Goal: Check status: Check status

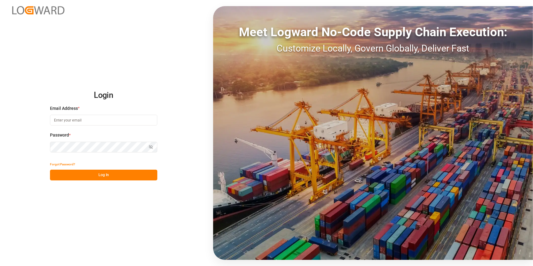
type input "catherine.heng@jamindustries.com"
click at [77, 174] on button "Log In" at bounding box center [103, 175] width 107 height 11
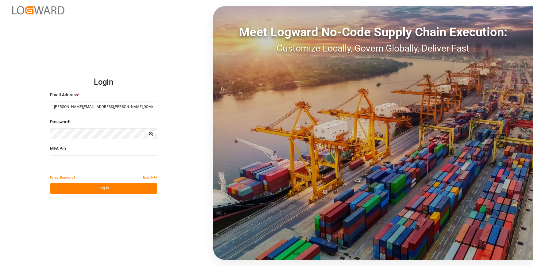
click at [61, 160] on input at bounding box center [103, 160] width 107 height 11
click at [56, 160] on input at bounding box center [103, 160] width 107 height 11
type input "945992"
click at [98, 183] on div "Forgot Password? Reset MFA" at bounding box center [103, 177] width 107 height 11
click at [103, 189] on button "Log In" at bounding box center [103, 188] width 107 height 11
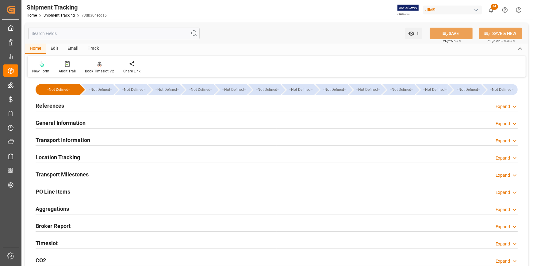
click at [45, 102] on h2 "References" at bounding box center [50, 106] width 29 height 8
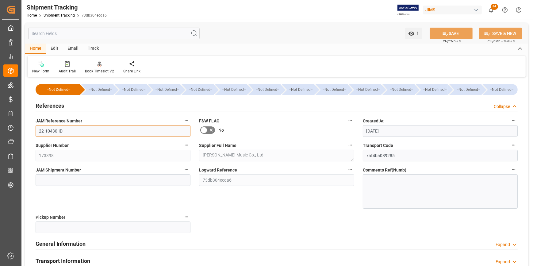
drag, startPoint x: 62, startPoint y: 130, endPoint x: 36, endPoint y: 129, distance: 26.1
click at [36, 129] on input "22-10430-ID" at bounding box center [113, 131] width 155 height 12
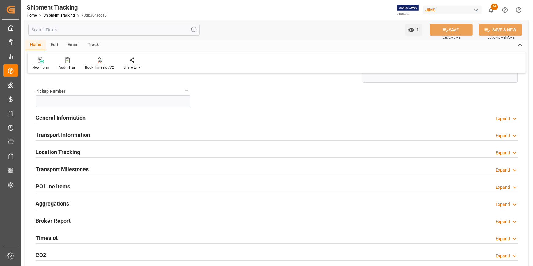
scroll to position [139, 0]
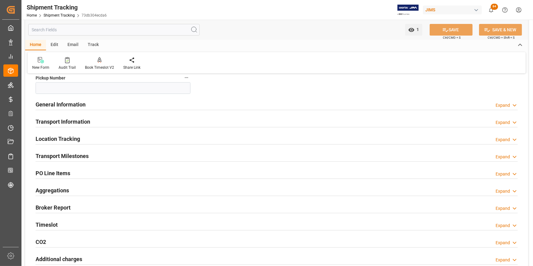
click at [73, 122] on h2 "Transport Information" at bounding box center [63, 122] width 55 height 8
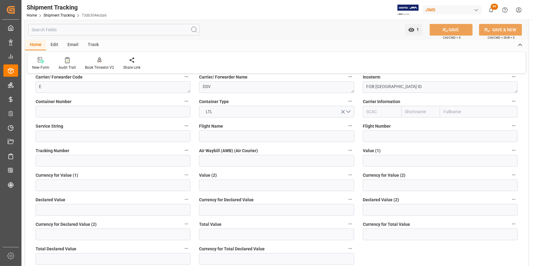
scroll to position [223, 0]
click at [400, 159] on input "text" at bounding box center [440, 162] width 155 height 12
type input "0"
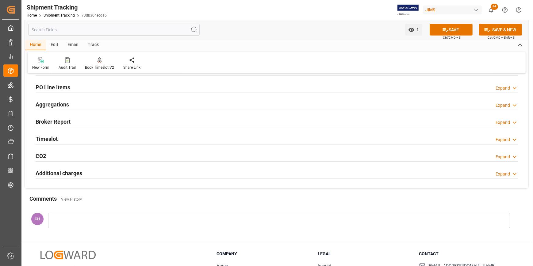
scroll to position [474, 0]
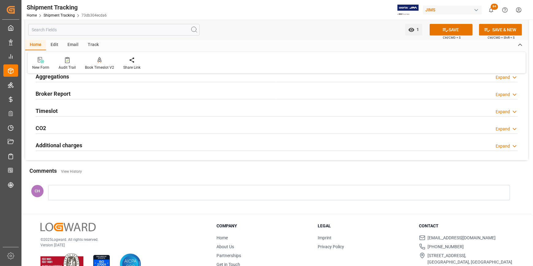
click at [61, 189] on div at bounding box center [279, 192] width 462 height 15
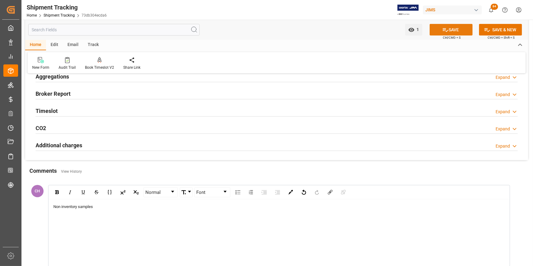
click at [450, 31] on button "SAVE" at bounding box center [451, 30] width 43 height 12
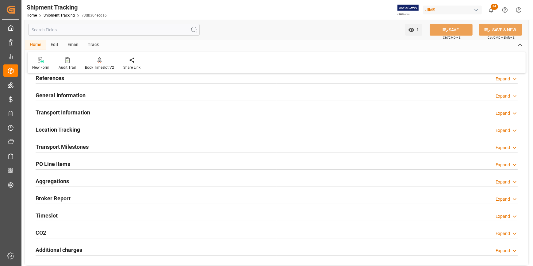
scroll to position [0, 0]
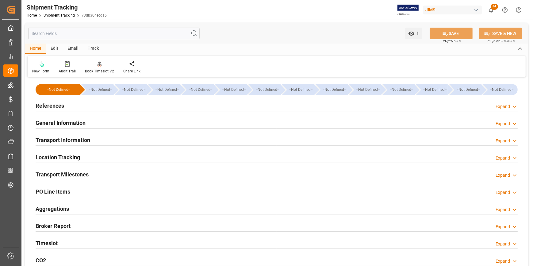
drag, startPoint x: 70, startPoint y: 172, endPoint x: 213, endPoint y: 157, distance: 143.1
click at [70, 172] on h2 "Transport Milestones" at bounding box center [62, 174] width 53 height 8
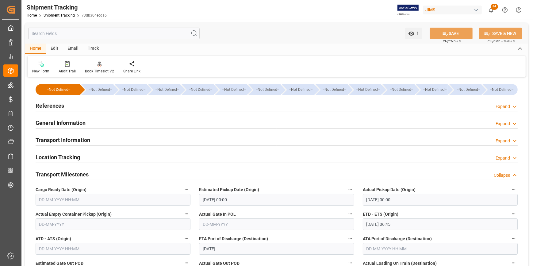
click at [72, 138] on h2 "Transport Information" at bounding box center [63, 140] width 55 height 8
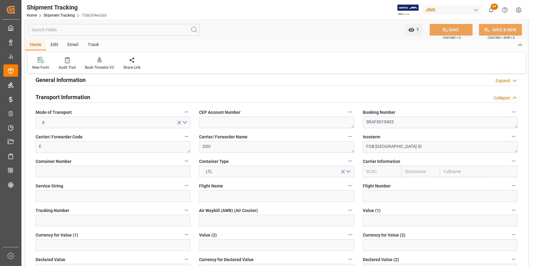
scroll to position [83, 0]
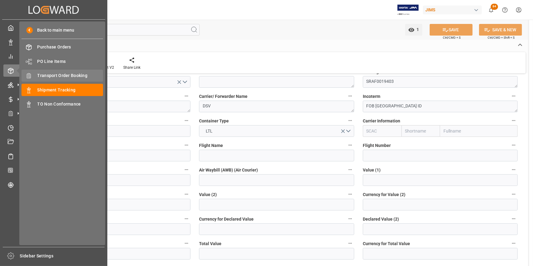
click at [56, 80] on div "Transport Order Booking Transport Order Booking" at bounding box center [62, 76] width 82 height 12
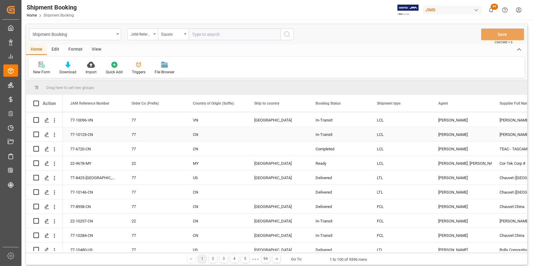
scroll to position [1171, 0]
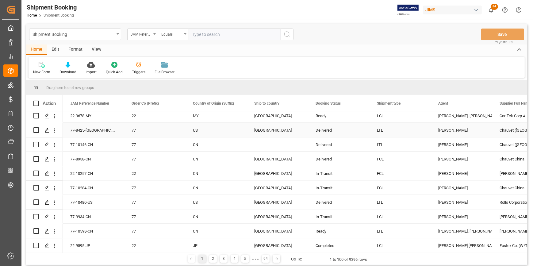
click at [166, 136] on div "77" at bounding box center [155, 130] width 47 height 14
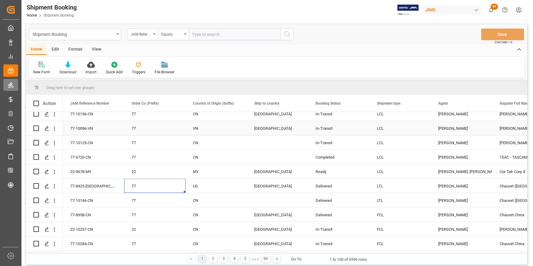
scroll to position [1088, 0]
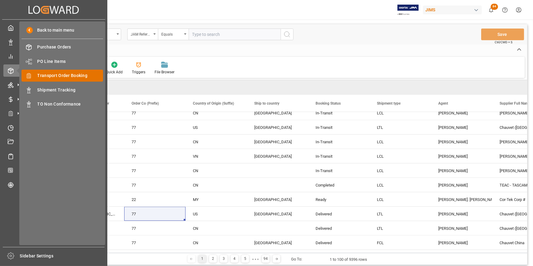
click at [62, 79] on span "Transport Order Booking" at bounding box center [70, 75] width 66 height 6
